Goal: Contribute content: Add original content to the website for others to see

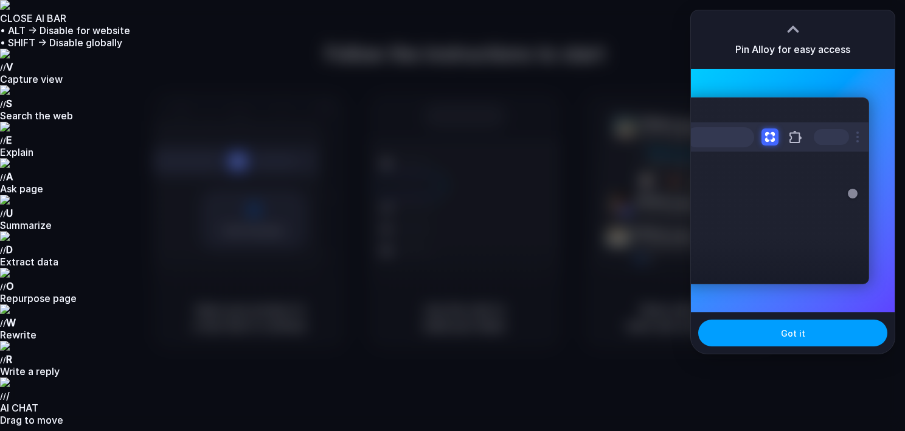
click at [805, 331] on button "Got it" at bounding box center [792, 332] width 189 height 27
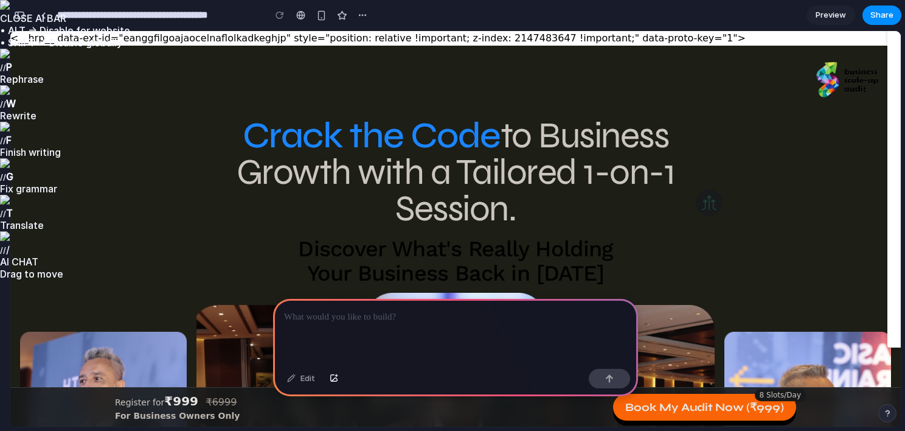
click at [227, 134] on h1 "Crack the Code to Business Growth with a Tailored 1-on-1 Session." at bounding box center [455, 171] width 545 height 109
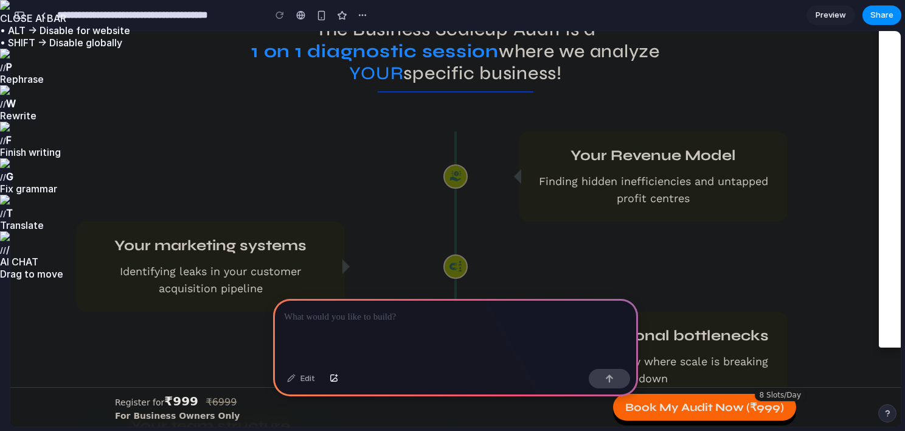
scroll to position [3710, 0]
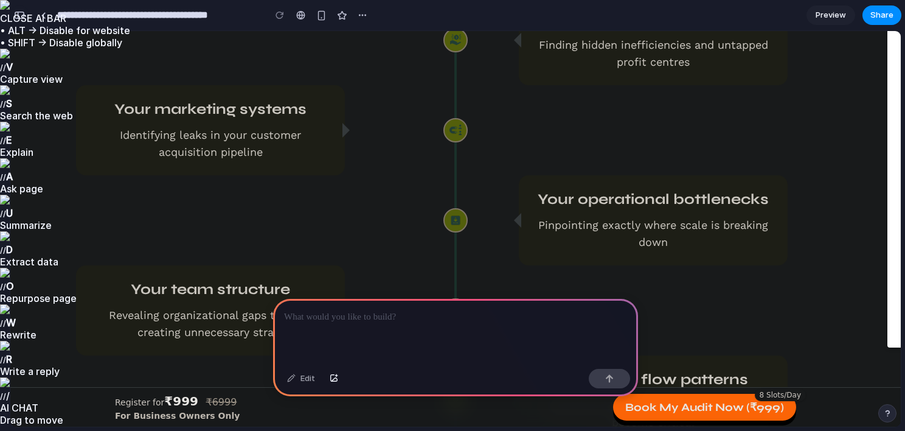
click at [21, 24] on button "button" at bounding box center [19, 14] width 19 height 19
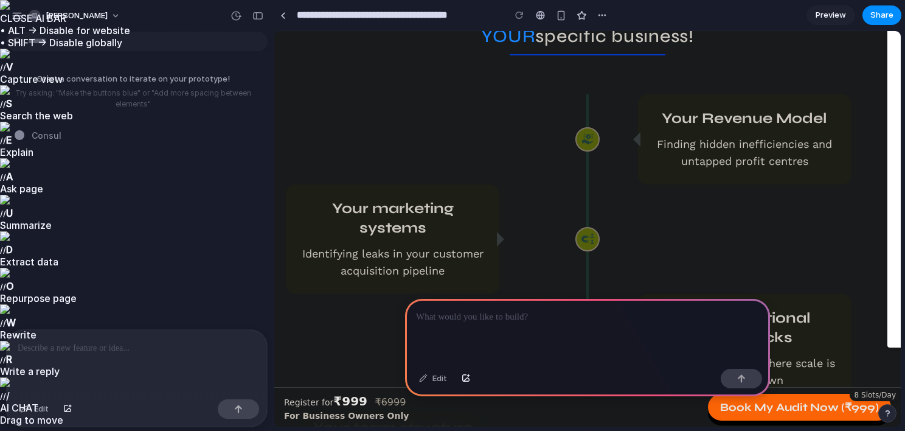
scroll to position [3631, 0]
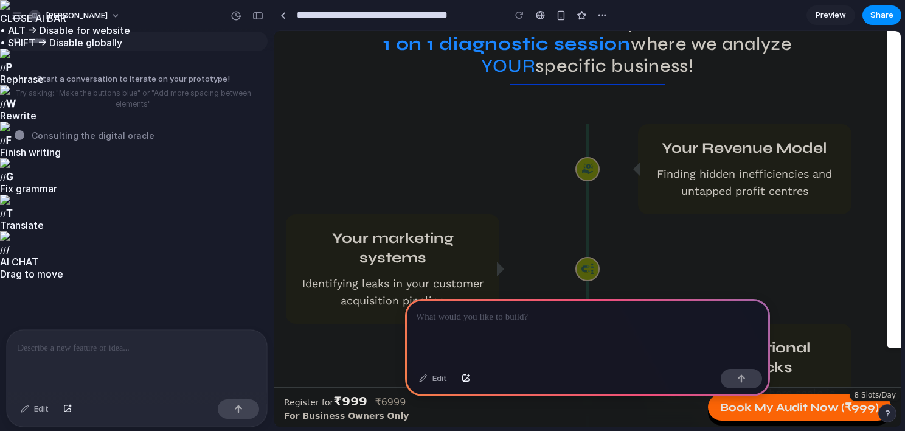
click at [501, 317] on p at bounding box center [587, 317] width 343 height 15
click at [172, 349] on p at bounding box center [137, 348] width 238 height 15
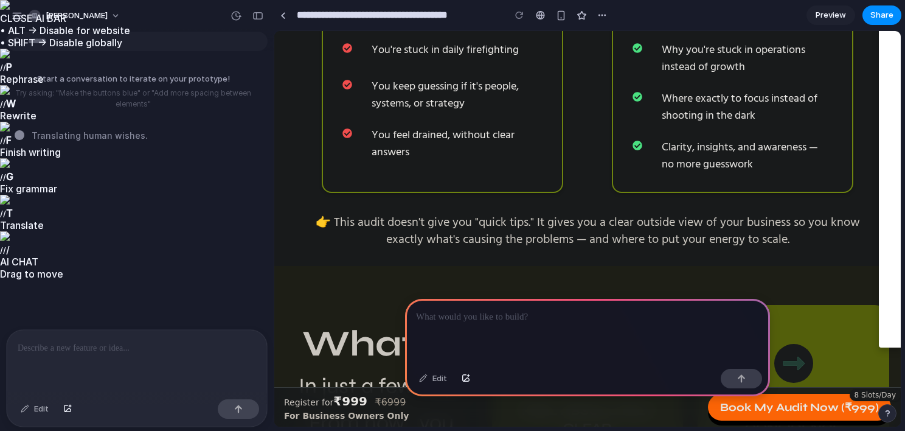
scroll to position [5025, 0]
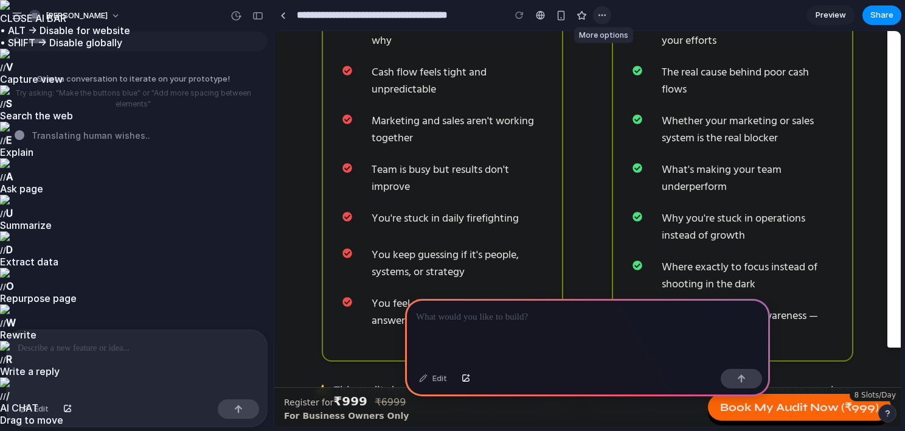
click at [603, 19] on div "button" at bounding box center [602, 15] width 10 height 10
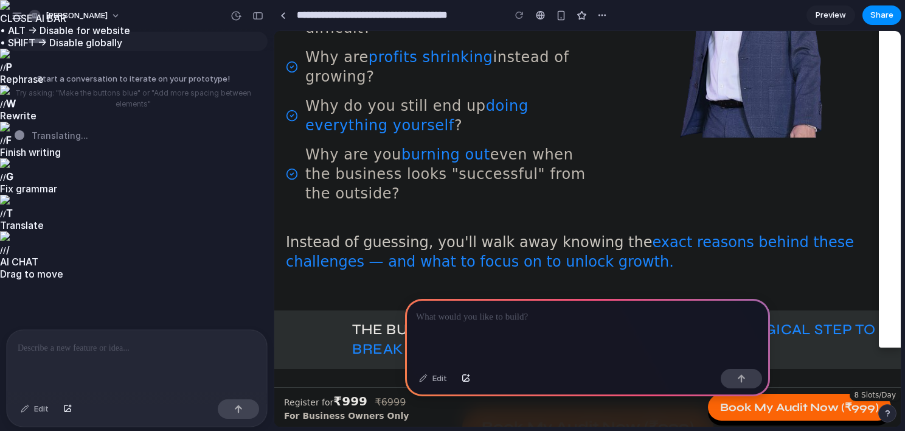
scroll to position [1364, 0]
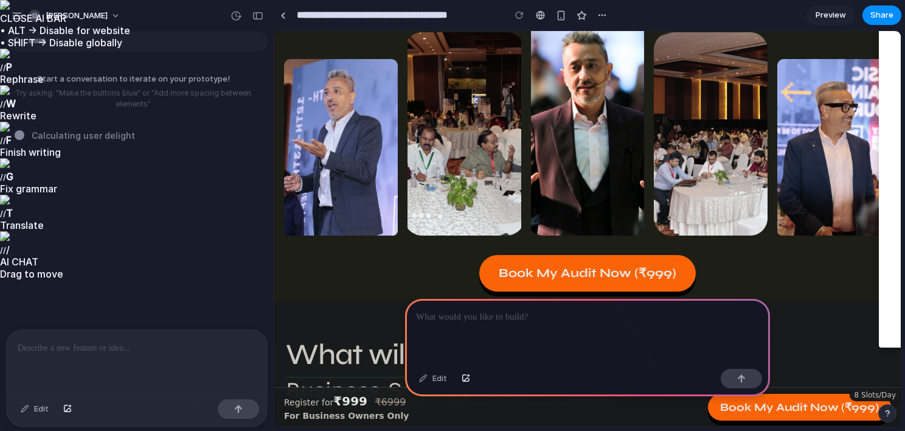
scroll to position [288, 0]
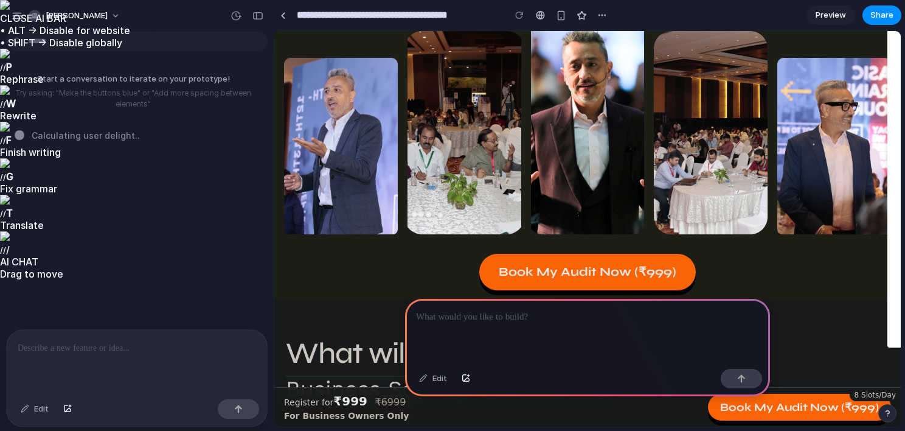
click at [559, 328] on div at bounding box center [587, 331] width 365 height 65
click at [496, 327] on div "**********" at bounding box center [587, 331] width 365 height 65
